Goal: Task Accomplishment & Management: Complete application form

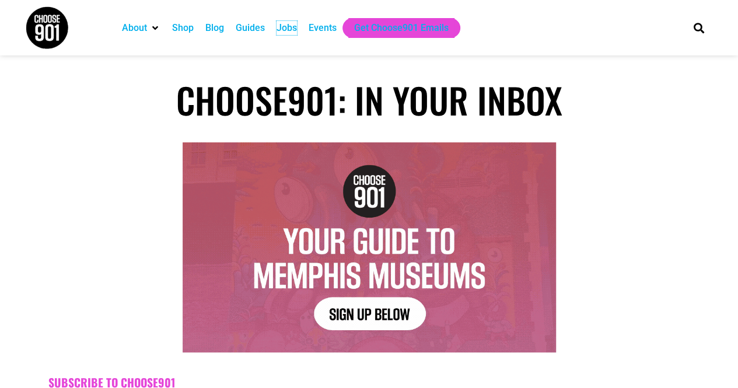
click at [278, 29] on div "Jobs" at bounding box center [286, 28] width 20 height 14
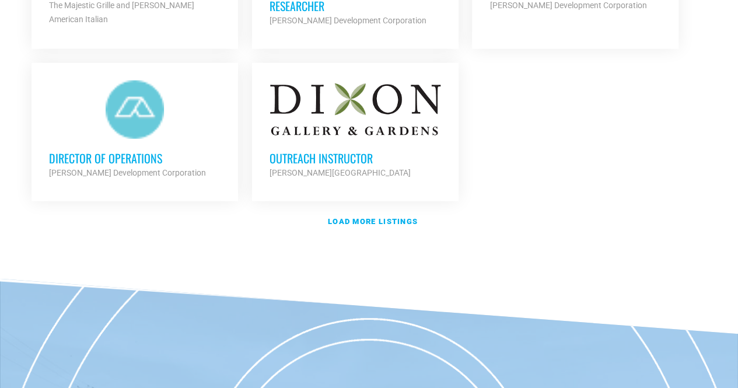
scroll to position [1529, 0]
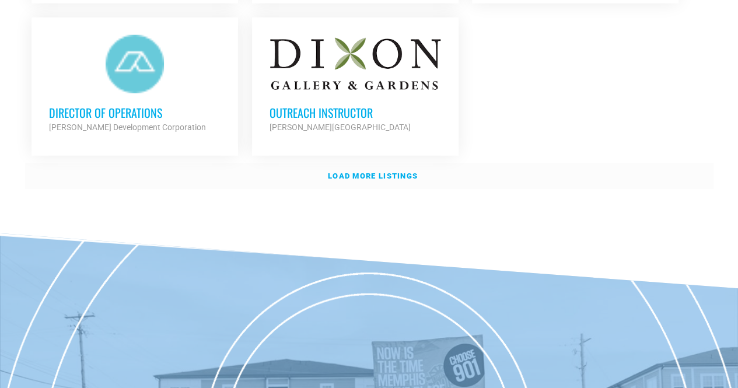
click at [392, 173] on strong "Load more listings" at bounding box center [373, 175] width 90 height 9
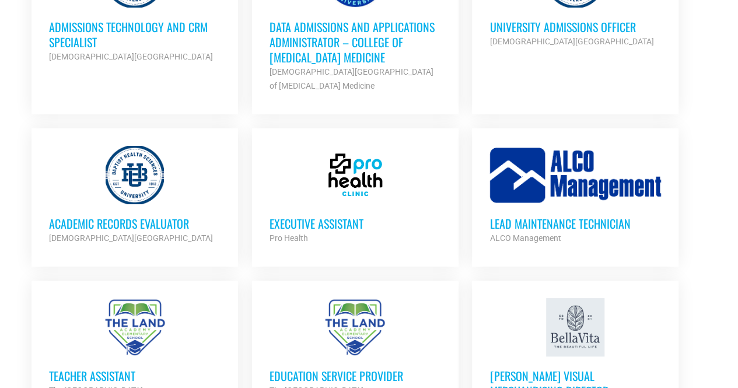
scroll to position [2140, 0]
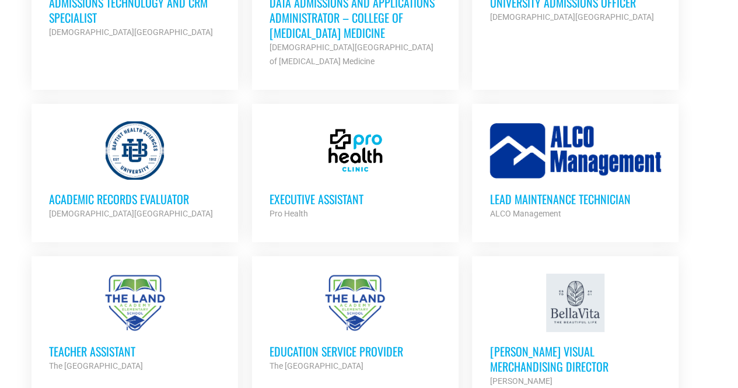
click at [366, 155] on div at bounding box center [354, 150] width 171 height 58
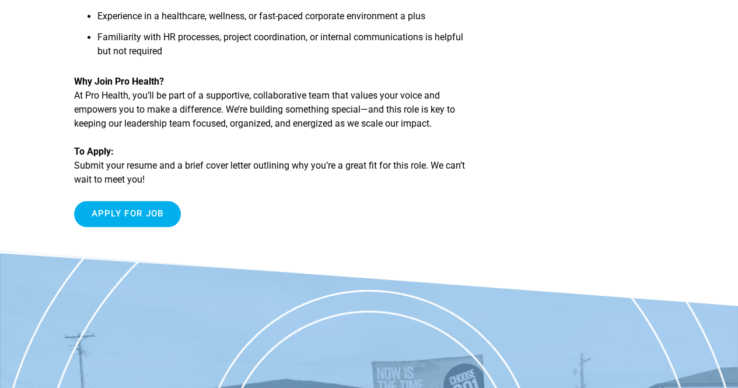
scroll to position [879, 0]
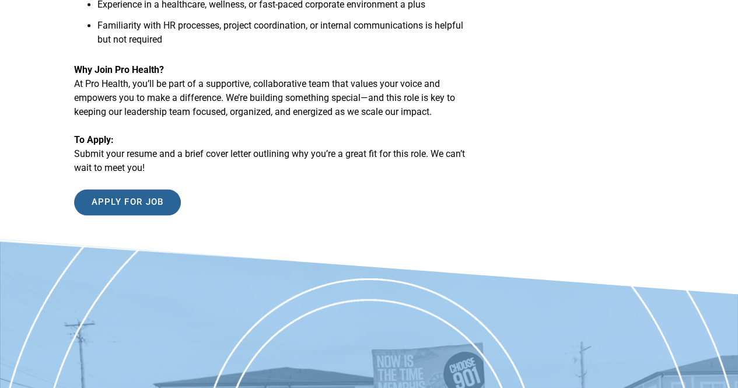
click at [159, 200] on input "Apply for job" at bounding box center [127, 202] width 107 height 26
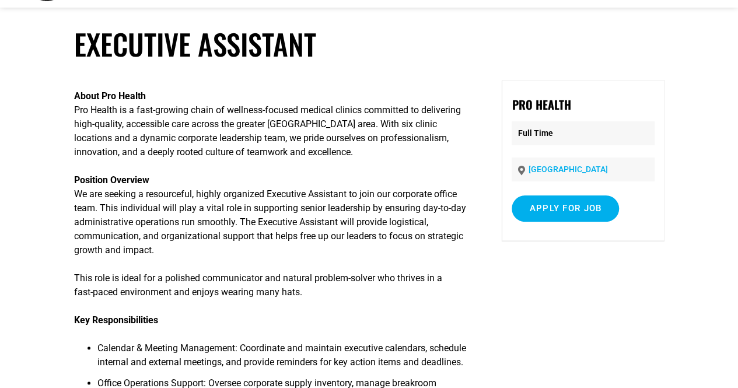
scroll to position [0, 0]
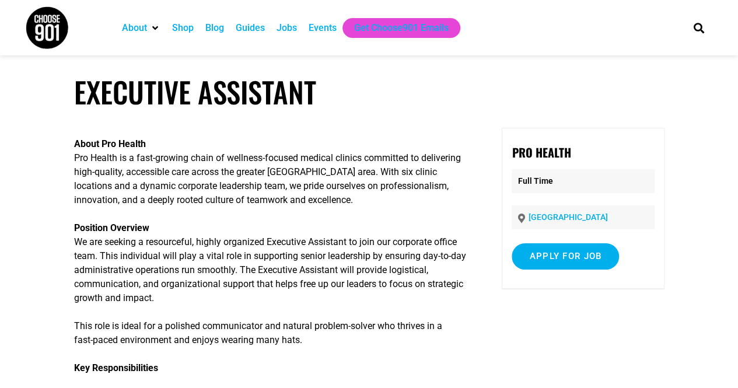
click at [267, 260] on p "Position Overview We are seeking a resourceful, highly organized Executive Assi…" at bounding box center [273, 263] width 398 height 84
click at [283, 31] on div "Jobs" at bounding box center [286, 28] width 20 height 14
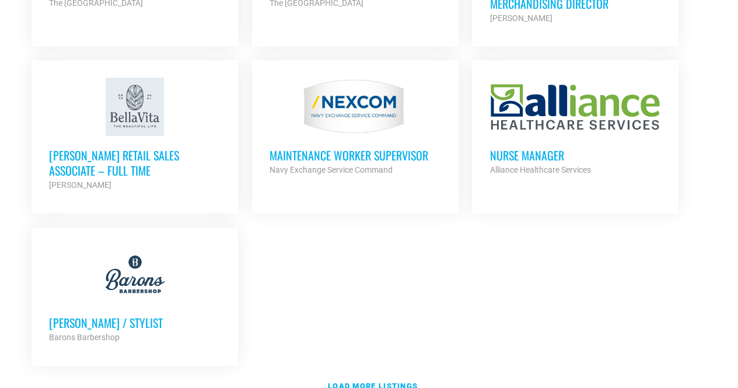
scroll to position [2519, 0]
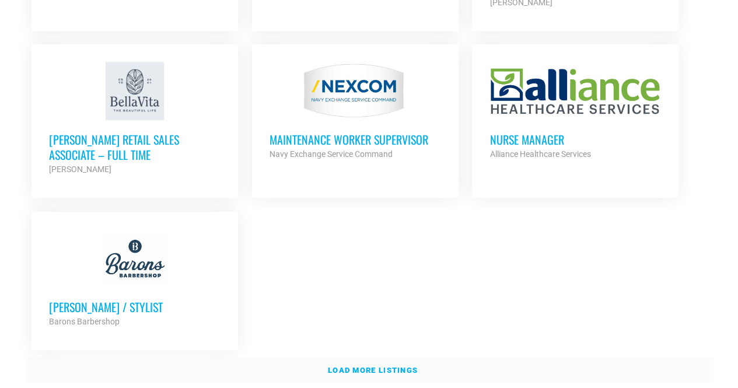
click at [399, 357] on link "Load more listings" at bounding box center [369, 370] width 688 height 27
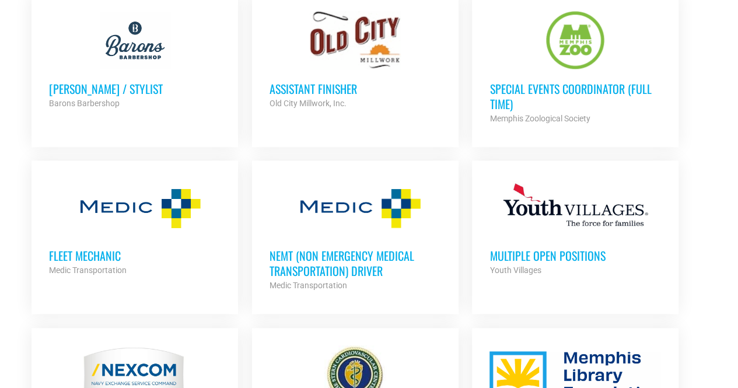
scroll to position [2737, 0]
click at [531, 80] on h3 "Special Events Coordinator (Full Time)" at bounding box center [574, 95] width 171 height 30
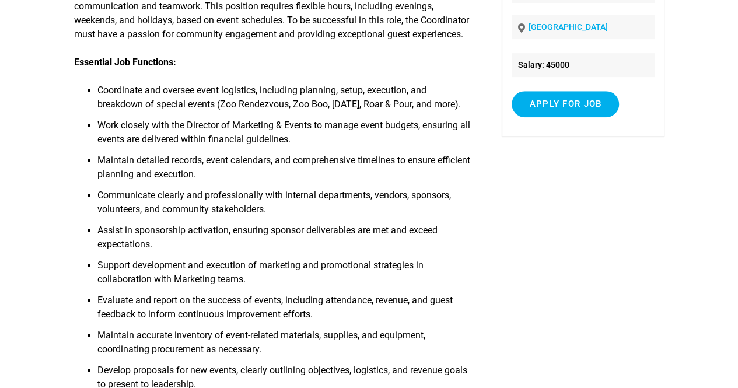
scroll to position [213, 0]
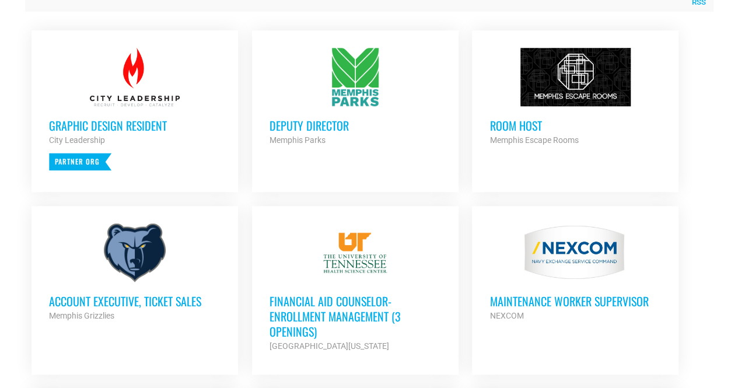
scroll to position [504, 0]
